Goal: Information Seeking & Learning: Learn about a topic

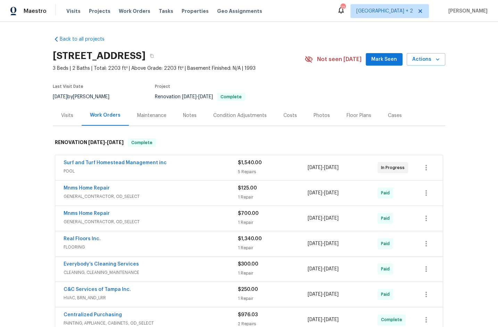
click at [176, 166] on div "Surf and Turf Homestead Management inc" at bounding box center [151, 163] width 174 height 8
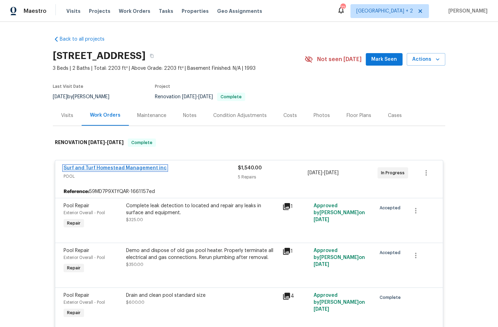
click at [129, 166] on link "Surf and Turf Homestead Management inc" at bounding box center [115, 168] width 103 height 5
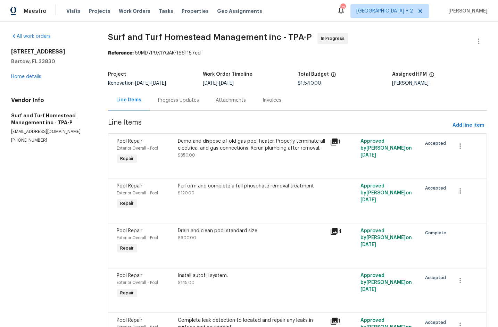
click at [172, 104] on div "Progress Updates" at bounding box center [179, 100] width 58 height 21
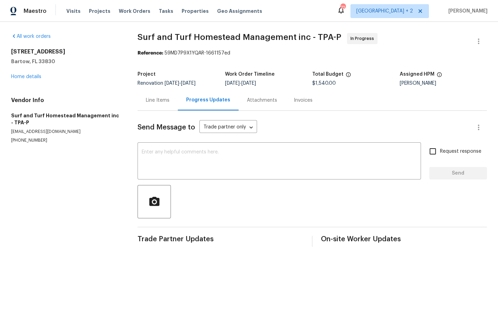
click at [257, 95] on div "Attachments" at bounding box center [262, 100] width 47 height 21
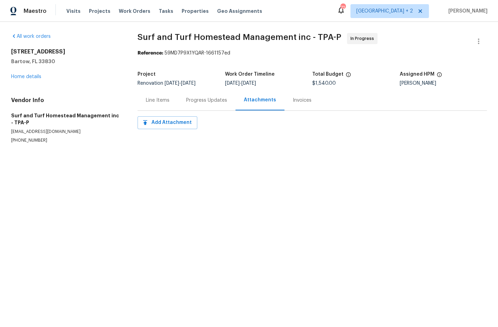
click at [297, 105] on div "Invoices" at bounding box center [302, 100] width 35 height 21
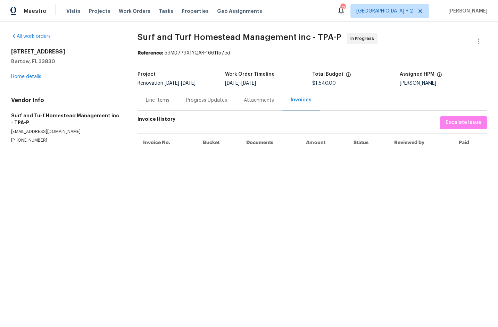
click at [250, 103] on div "Attachments" at bounding box center [259, 100] width 30 height 7
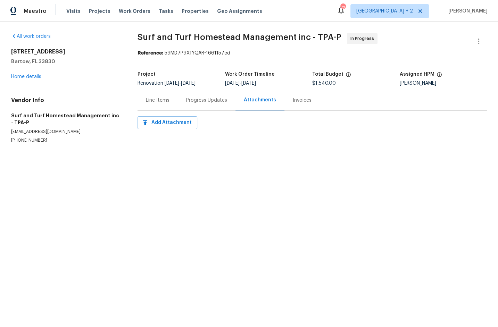
click at [196, 107] on div "Progress Updates" at bounding box center [207, 100] width 58 height 21
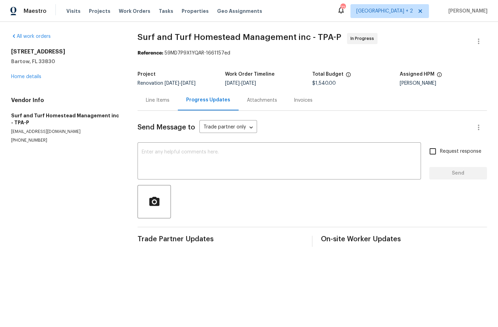
click at [164, 104] on div "Line Items" at bounding box center [158, 100] width 40 height 21
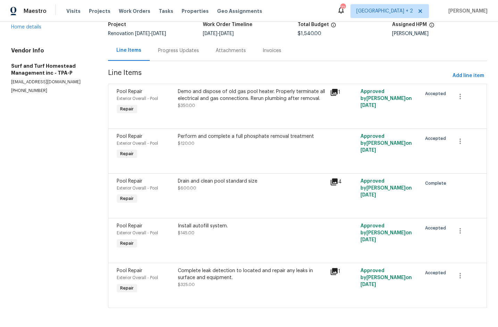
scroll to position [44, 0]
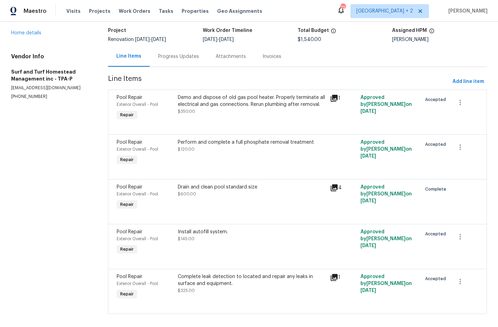
click at [242, 99] on div "Demo and dispose of old gas pool heater. Properly terminate all electrical and …" at bounding box center [252, 101] width 148 height 14
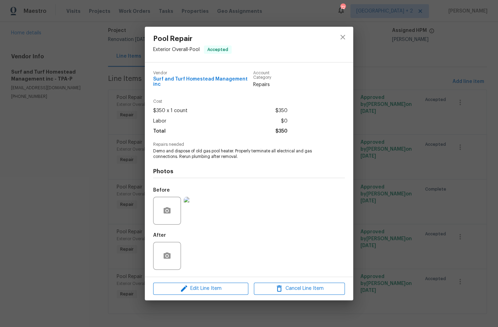
click at [201, 204] on img at bounding box center [198, 211] width 28 height 28
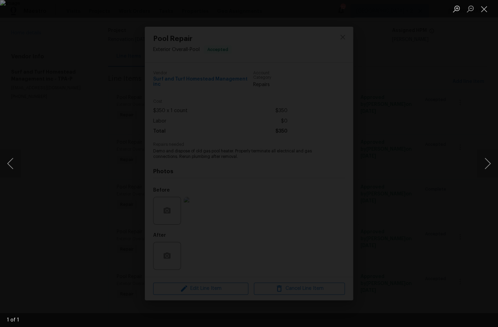
click at [64, 216] on div "Lightbox" at bounding box center [249, 163] width 498 height 327
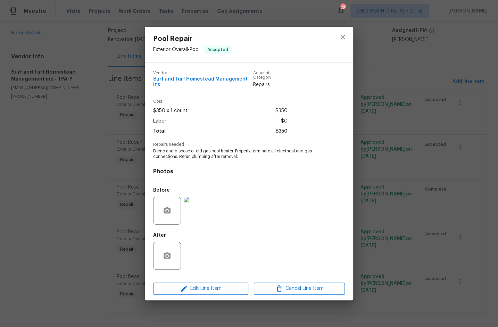
click at [125, 200] on div "Pool Repair Exterior Overall - Pool Accepted Vendor Surf and Turf Homestead Man…" at bounding box center [249, 163] width 498 height 327
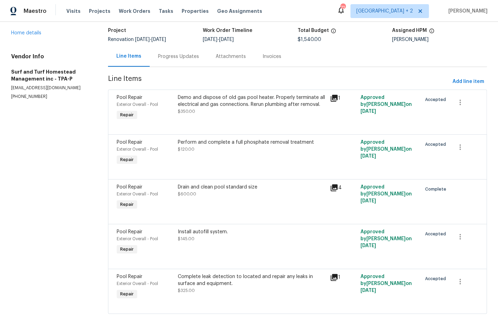
click at [207, 149] on div "Perform and complete a full phosphate removal treatment $120.00" at bounding box center [252, 146] width 148 height 14
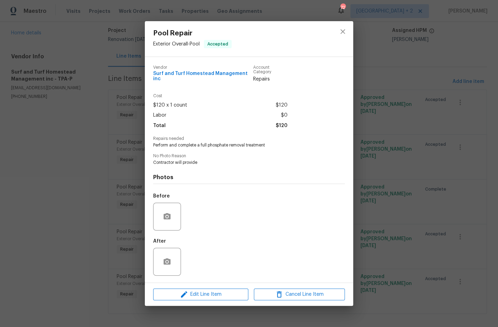
click at [114, 221] on div "Pool Repair Exterior Overall - Pool Accepted Vendor Surf and Turf Homestead Man…" at bounding box center [249, 163] width 498 height 327
